Goal: Transaction & Acquisition: Purchase product/service

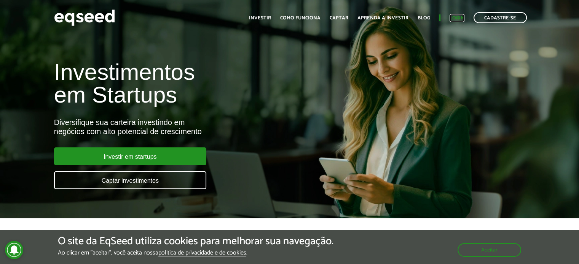
click at [455, 16] on link "Login" at bounding box center [456, 18] width 15 height 5
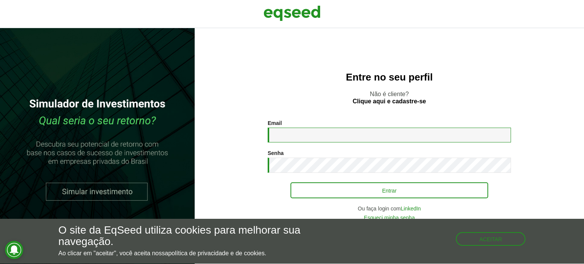
type input "**********"
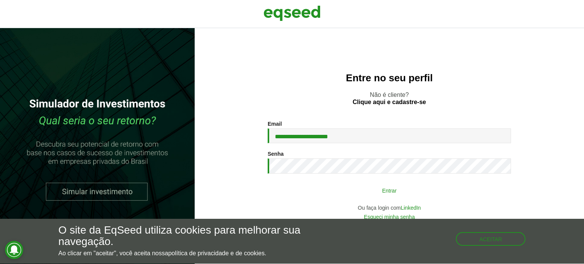
click at [403, 193] on button "Entrar" at bounding box center [390, 190] width 198 height 14
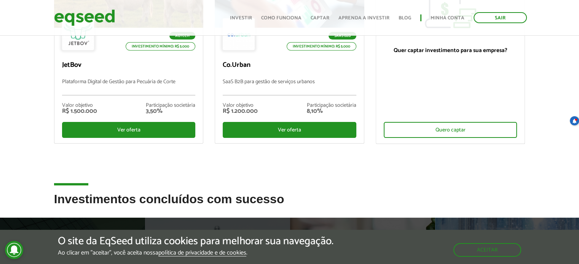
scroll to position [190, 0]
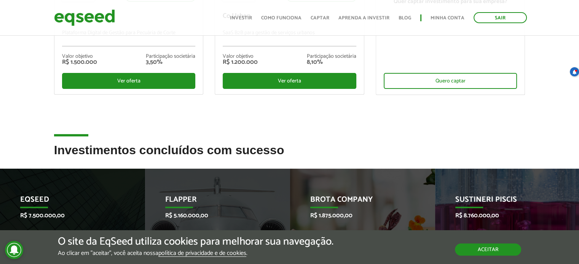
click at [495, 252] on button "Aceitar" at bounding box center [488, 250] width 66 height 12
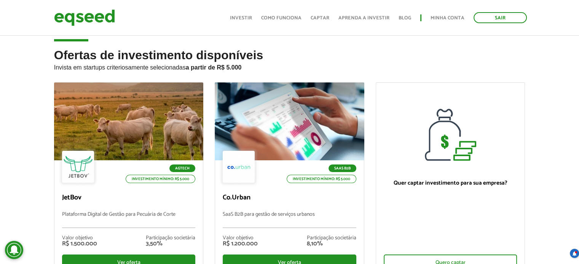
scroll to position [0, 0]
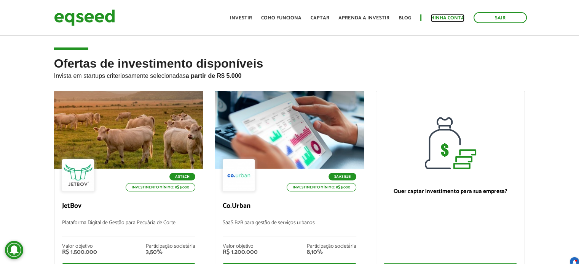
click at [456, 17] on link "Minha conta" at bounding box center [447, 18] width 34 height 5
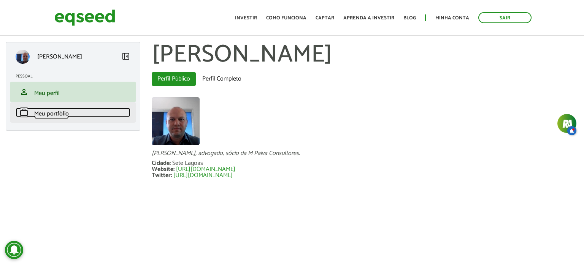
click at [65, 110] on span "Meu portfólio" at bounding box center [51, 114] width 35 height 10
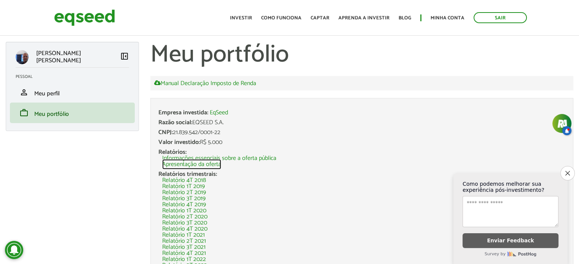
click at [211, 164] on link "Apresentação da oferta" at bounding box center [191, 165] width 59 height 6
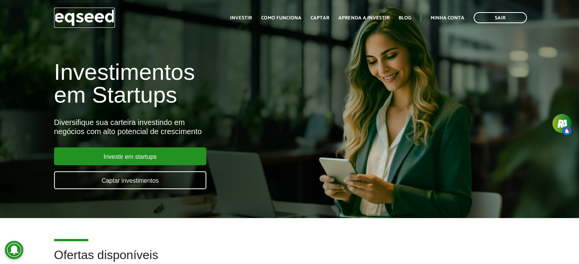
click at [82, 13] on img at bounding box center [84, 18] width 61 height 20
click at [407, 18] on link "Blog" at bounding box center [404, 18] width 13 height 5
click at [497, 15] on link "Sair" at bounding box center [499, 17] width 53 height 11
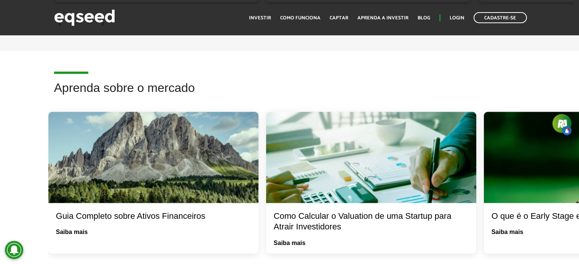
scroll to position [1522, 0]
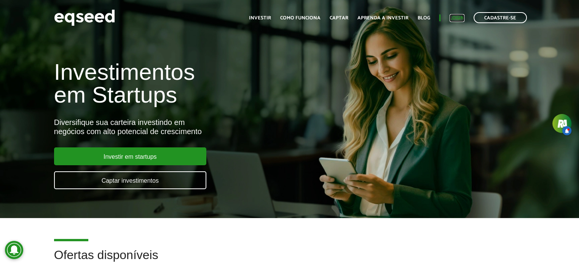
click at [460, 16] on link "Login" at bounding box center [456, 18] width 15 height 5
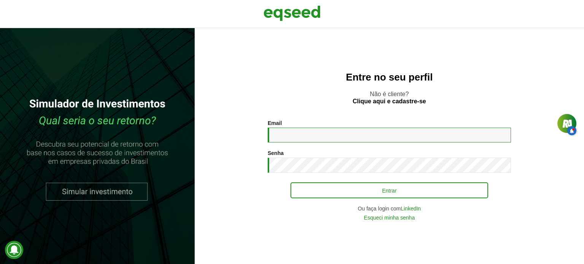
type input "**********"
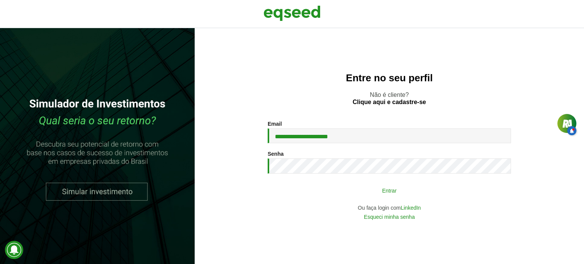
click at [363, 196] on button "Entrar" at bounding box center [390, 190] width 198 height 14
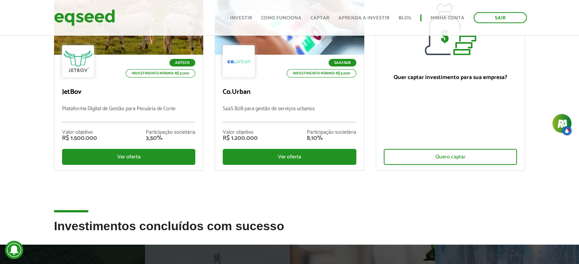
scroll to position [266, 0]
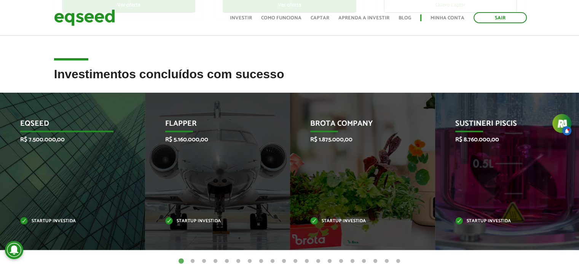
click at [85, 159] on div "EqSeed R$ 7.500.000,00 Startup investida" at bounding box center [67, 172] width 134 height 158
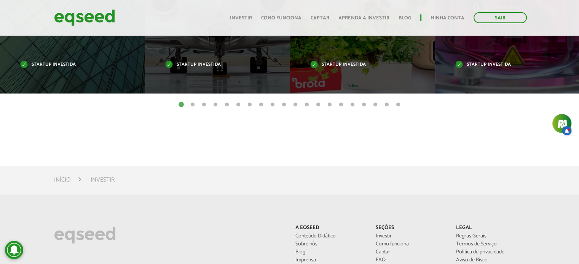
scroll to position [342, 0]
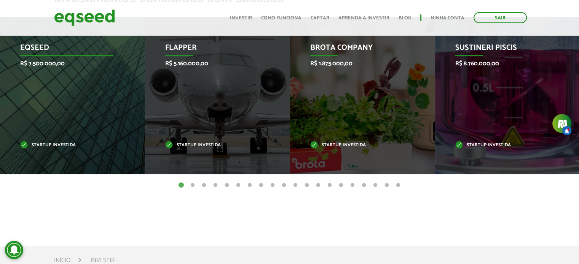
click at [46, 126] on div "EqSeed R$ 7.500.000,00 Startup investida" at bounding box center [67, 96] width 134 height 158
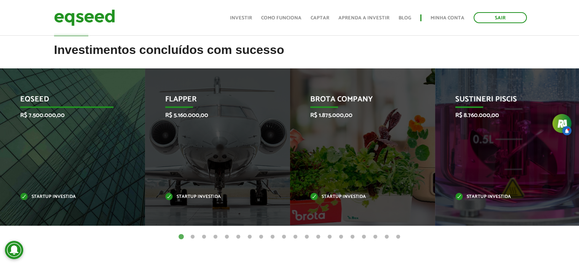
scroll to position [304, 0]
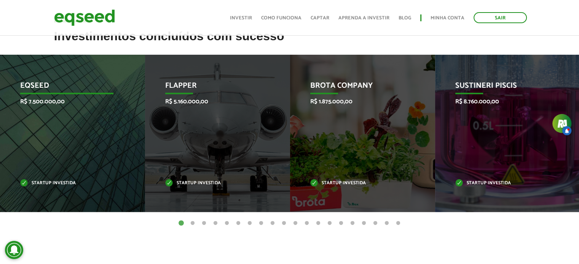
click at [52, 137] on div "EqSeed R$ 7.500.000,00 Startup investida" at bounding box center [67, 134] width 134 height 158
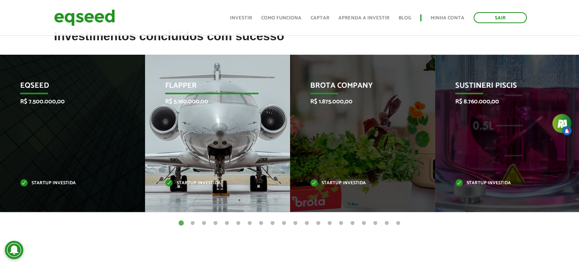
click at [266, 150] on div "Flapper R$ 5.160.000,00 Startup investida" at bounding box center [212, 134] width 134 height 158
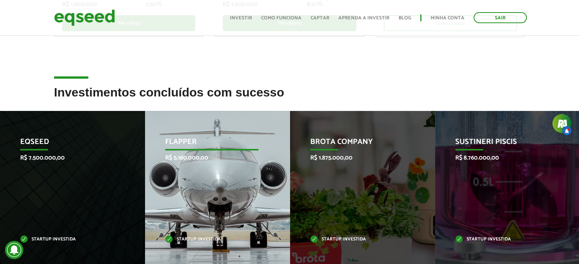
scroll to position [266, 0]
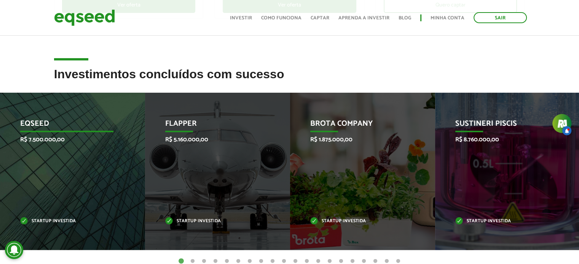
click at [89, 144] on div "EqSeed R$ 7.500.000,00 Startup investida" at bounding box center [67, 172] width 134 height 158
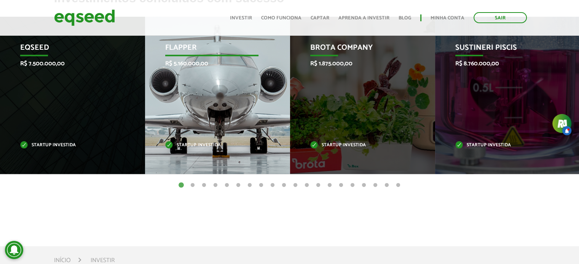
scroll to position [304, 0]
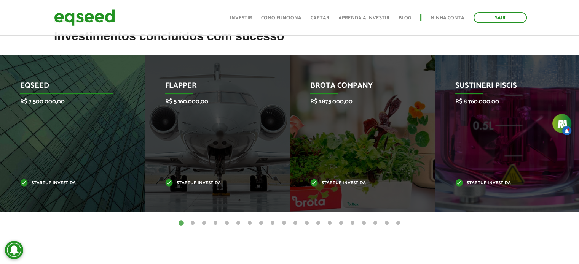
click at [99, 149] on div "EqSeed R$ 7.500.000,00 Startup investida" at bounding box center [67, 134] width 134 height 158
